Goal: Transaction & Acquisition: Purchase product/service

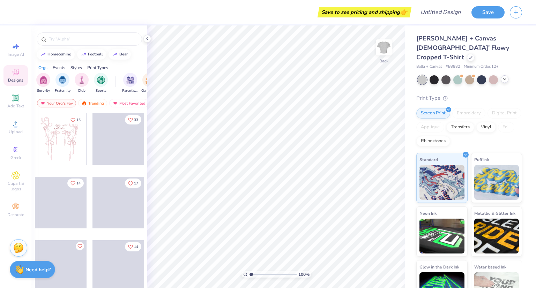
click at [503, 76] on icon at bounding box center [505, 79] width 6 height 6
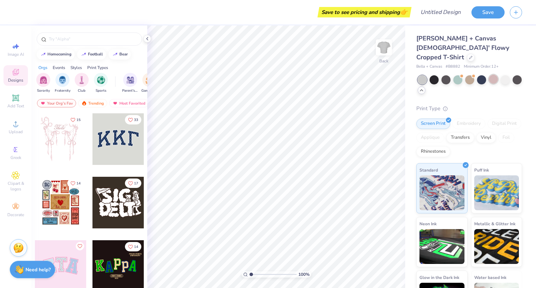
click at [496, 75] on div at bounding box center [493, 79] width 9 height 9
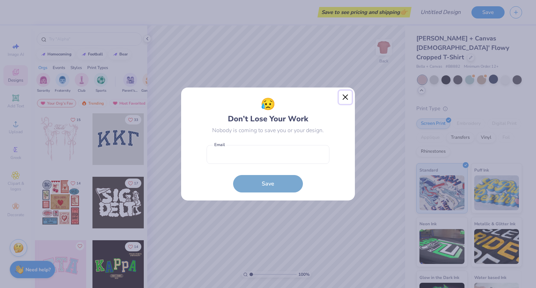
click at [346, 97] on button "Close" at bounding box center [345, 97] width 13 height 13
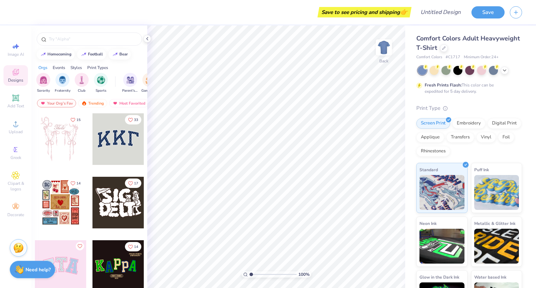
click at [520, 111] on div "Comfort Colors Adult Heavyweight T-Shirt Comfort Colors # C1717 Minimum Order: …" at bounding box center [470, 172] width 131 height 295
click at [130, 159] on div at bounding box center [118, 139] width 52 height 52
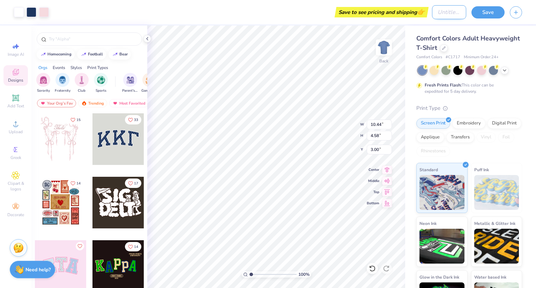
click at [436, 16] on input "Design Title" at bounding box center [449, 12] width 34 height 14
click at [502, 11] on button "Save" at bounding box center [487, 11] width 33 height 12
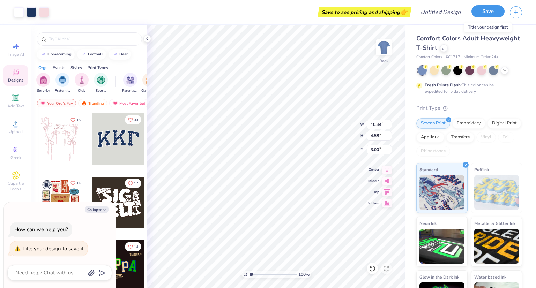
click at [482, 17] on button "Save" at bounding box center [487, 11] width 33 height 12
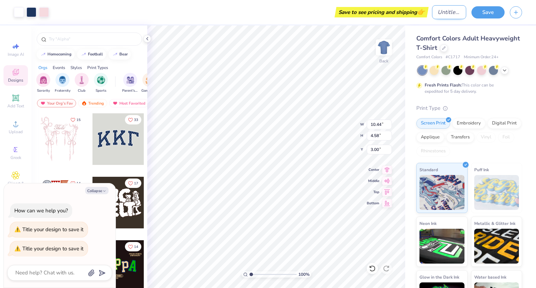
type textarea "x"
click at [432, 14] on input "Design Title" at bounding box center [449, 12] width 34 height 14
type input "r"
type textarea "x"
type input "ran"
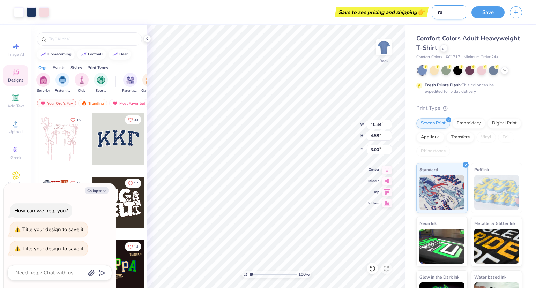
type textarea "x"
type input "rando"
type textarea "x"
type input "random"
type textarea "x"
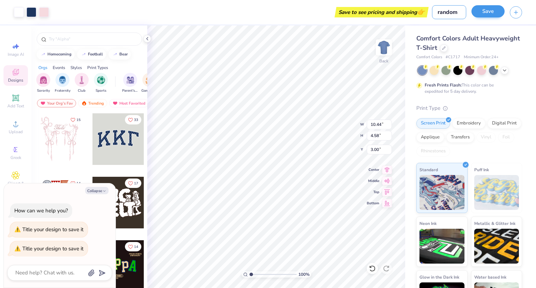
type input "random"
click at [483, 14] on button "Save" at bounding box center [487, 11] width 33 height 12
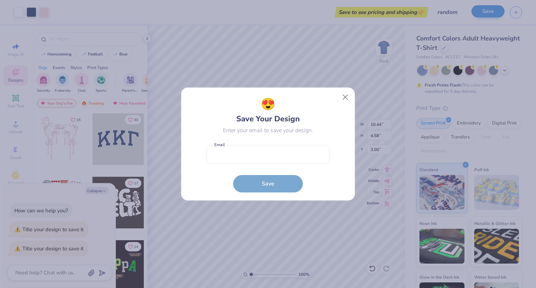
type textarea "x"
click at [258, 156] on input "email" at bounding box center [267, 154] width 123 height 19
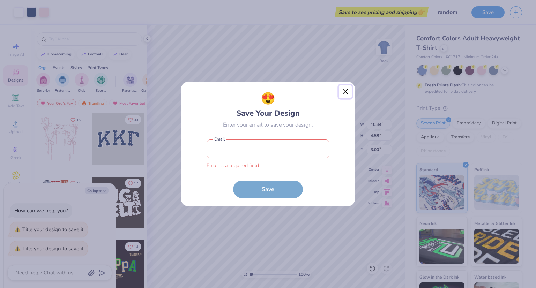
click at [342, 98] on div "😍 Save Your Design Enter your email to save your design. Email is a required fi…" at bounding box center [268, 144] width 174 height 125
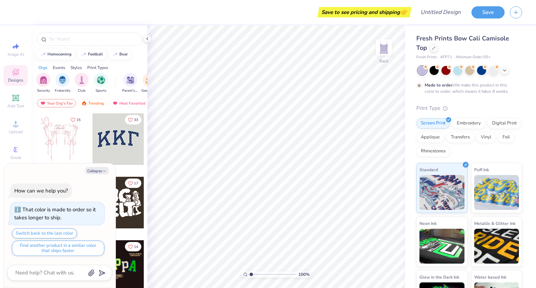
click at [64, 142] on div at bounding box center [61, 139] width 52 height 52
click at [476, 142] on div "Vinyl" at bounding box center [486, 136] width 20 height 10
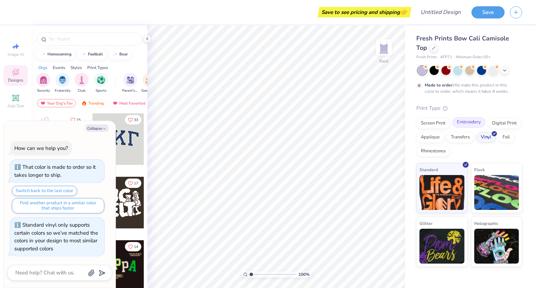
click at [466, 125] on div "Embroidery" at bounding box center [468, 122] width 33 height 10
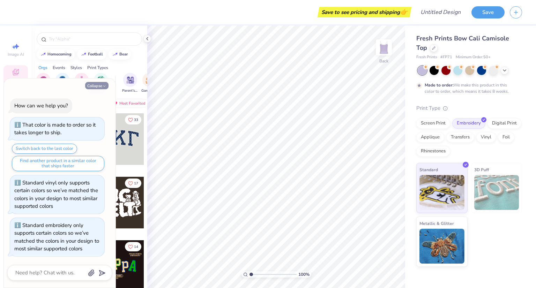
click at [103, 85] on icon "button" at bounding box center [104, 86] width 4 height 4
type textarea "x"
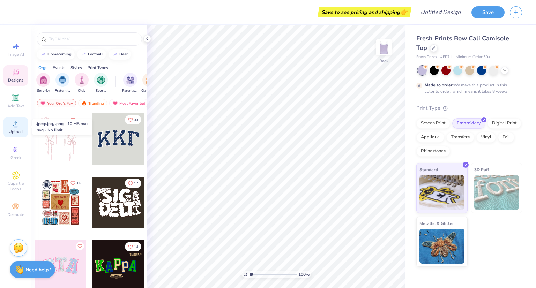
click at [18, 135] on div "Upload" at bounding box center [15, 127] width 24 height 21
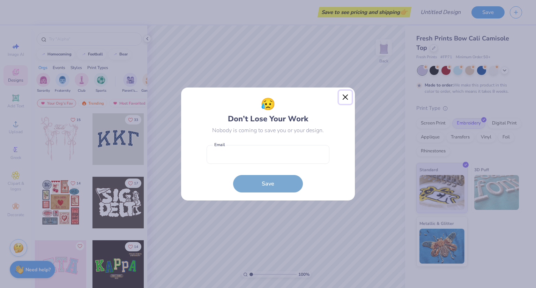
click at [345, 99] on button "Close" at bounding box center [345, 97] width 13 height 13
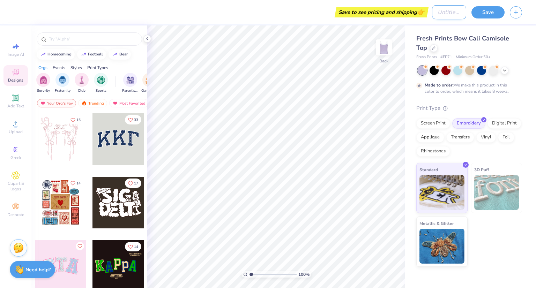
click at [446, 14] on input "Design Title" at bounding box center [449, 12] width 34 height 14
type input "SWE Tank"
click at [496, 14] on button "Save" at bounding box center [487, 11] width 33 height 12
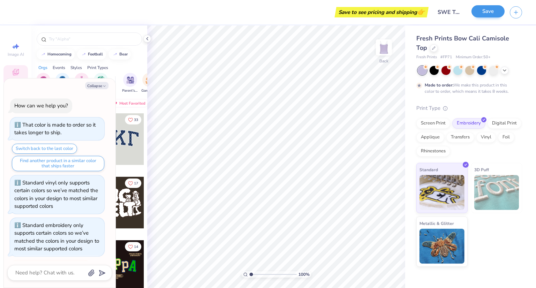
scroll to position [44, 0]
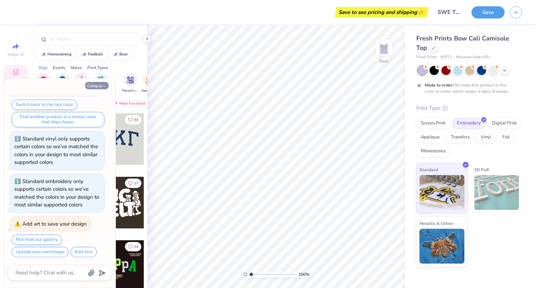
click at [98, 85] on button "Collapse" at bounding box center [96, 85] width 23 height 7
type textarea "x"
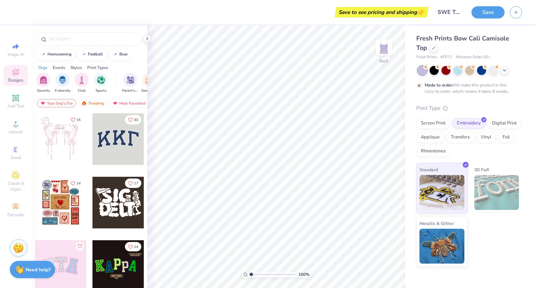
click at [110, 138] on div at bounding box center [118, 139] width 52 height 52
click at [494, 7] on button "Save" at bounding box center [487, 11] width 33 height 12
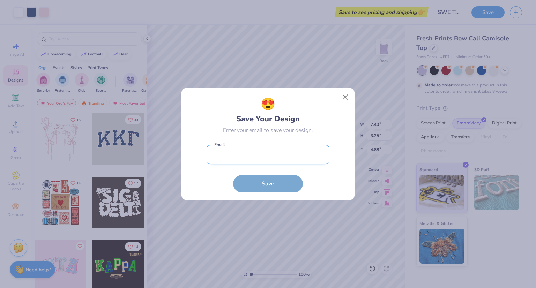
click at [295, 154] on input "email" at bounding box center [267, 154] width 123 height 19
type input "treasurer.swe.ufl@gmail.com"
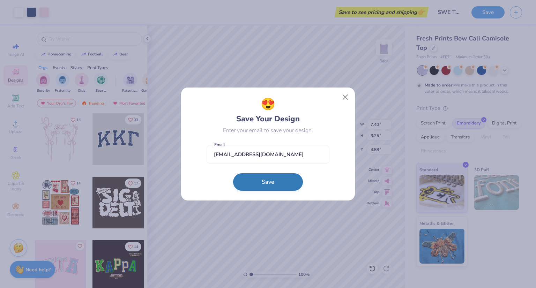
click at [283, 180] on button "Save" at bounding box center [268, 181] width 70 height 17
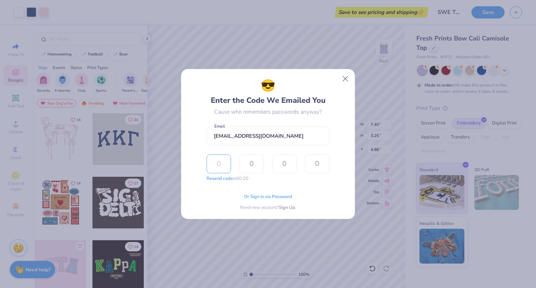
type input "9"
type input "1"
type input "8"
type input "1"
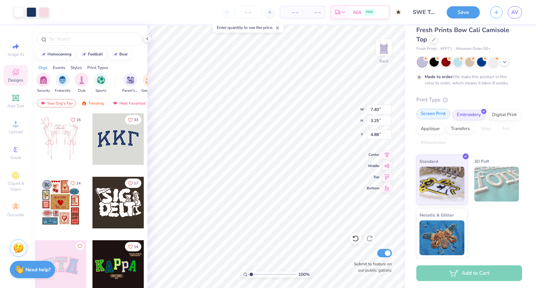
scroll to position [0, 0]
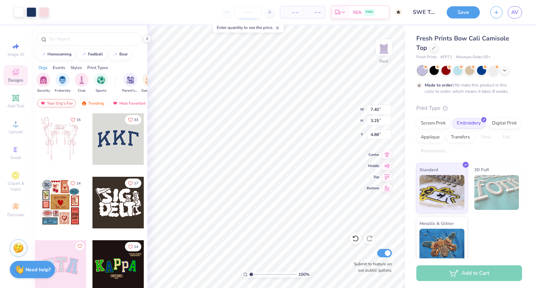
click at [247, 17] on input "number" at bounding box center [247, 12] width 27 height 13
type input "1"
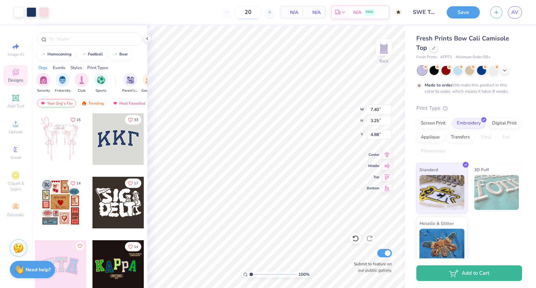
type input "2"
type input "50"
click at [298, 12] on span "N/A" at bounding box center [291, 12] width 14 height 7
click at [234, 9] on input "50" at bounding box center [220, 12] width 27 height 13
